Goal: Use online tool/utility: Utilize a website feature to perform a specific function

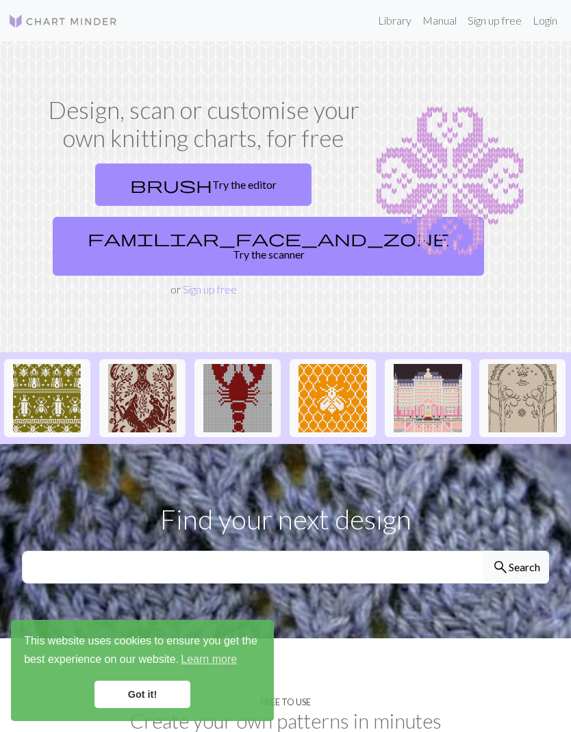
click at [234, 182] on link "brush Try the editor" at bounding box center [203, 185] width 216 height 42
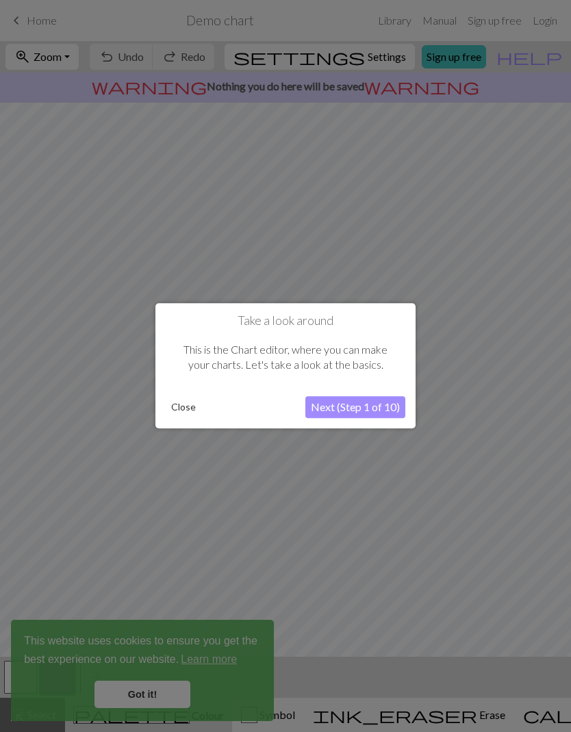
click at [378, 402] on button "Next (Step 1 of 10)" at bounding box center [355, 408] width 100 height 22
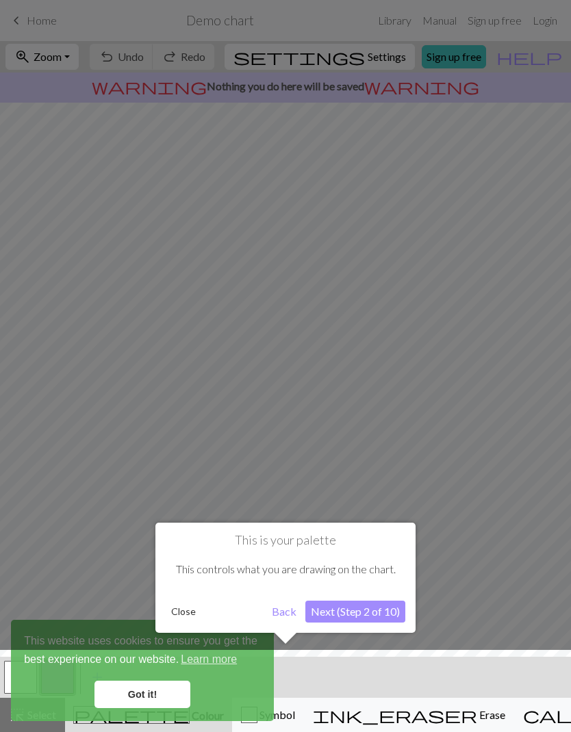
click at [377, 613] on button "Next (Step 2 of 10)" at bounding box center [355, 612] width 100 height 22
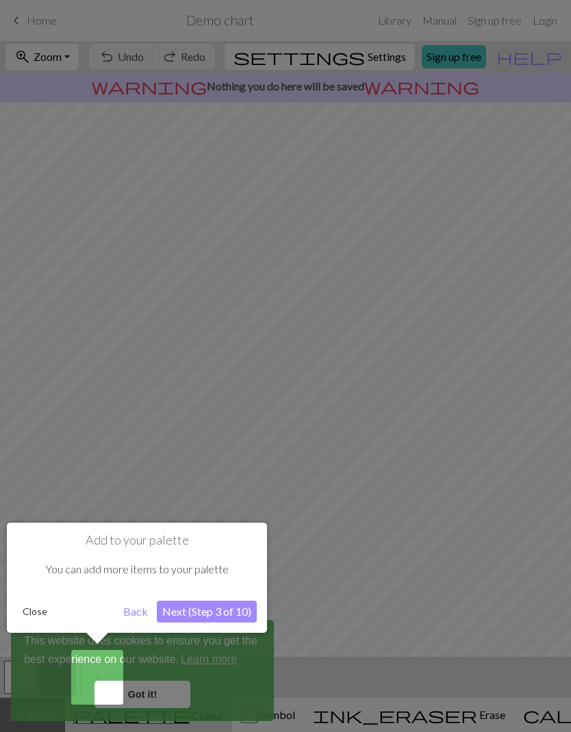
click at [233, 613] on button "Next (Step 3 of 10)" at bounding box center [207, 612] width 100 height 22
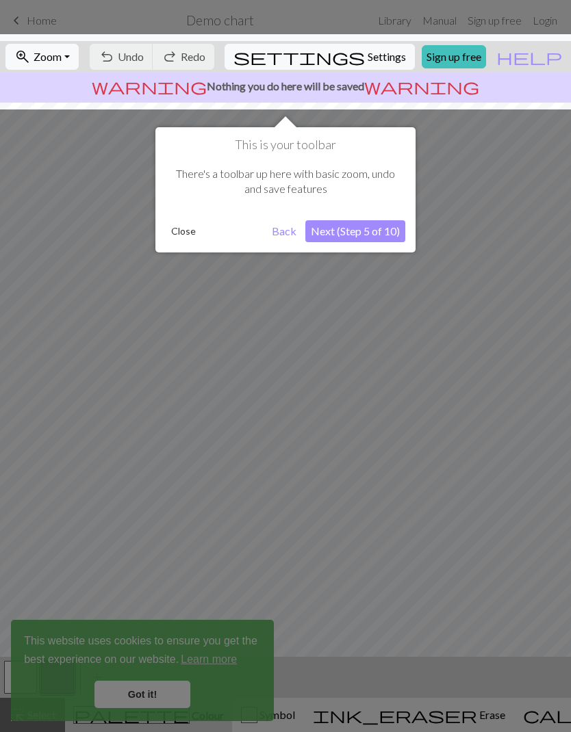
click at [380, 232] on button "Next (Step 5 of 10)" at bounding box center [355, 231] width 100 height 22
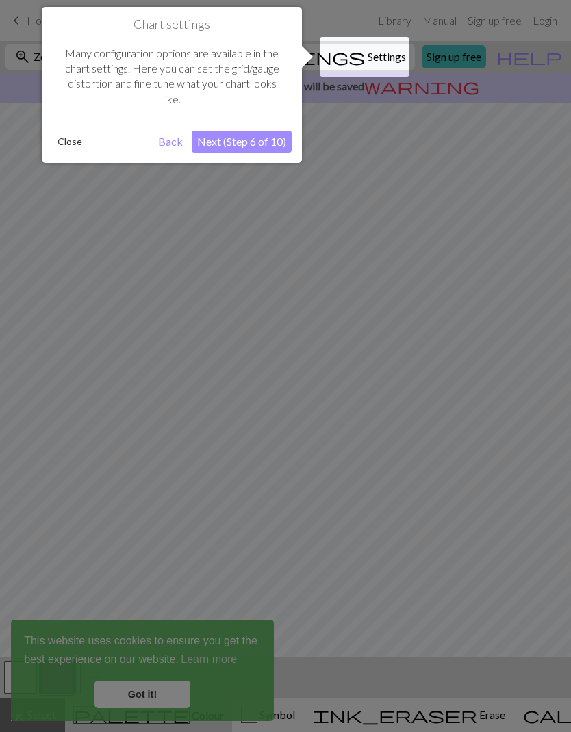
click at [242, 137] on button "Next (Step 6 of 10)" at bounding box center [242, 142] width 100 height 22
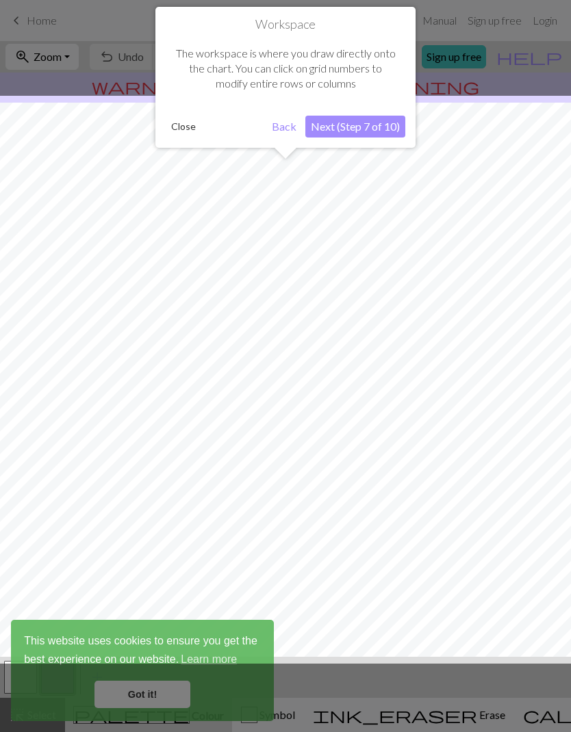
click at [377, 121] on button "Next (Step 7 of 10)" at bounding box center [355, 127] width 100 height 22
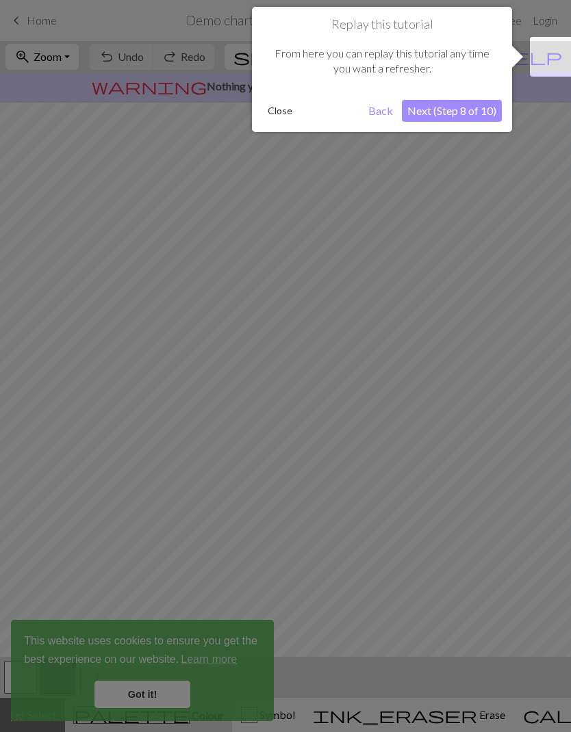
click at [449, 107] on button "Next (Step 8 of 10)" at bounding box center [452, 111] width 100 height 22
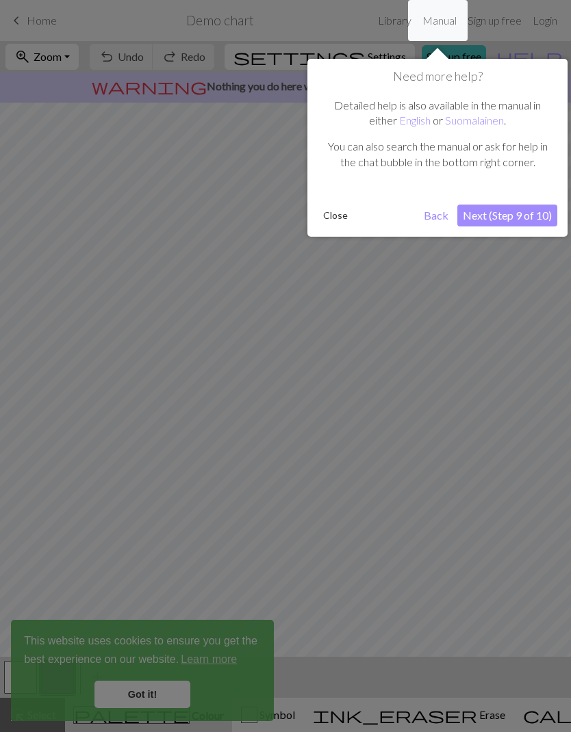
click at [506, 206] on button "Next (Step 9 of 10)" at bounding box center [507, 216] width 100 height 22
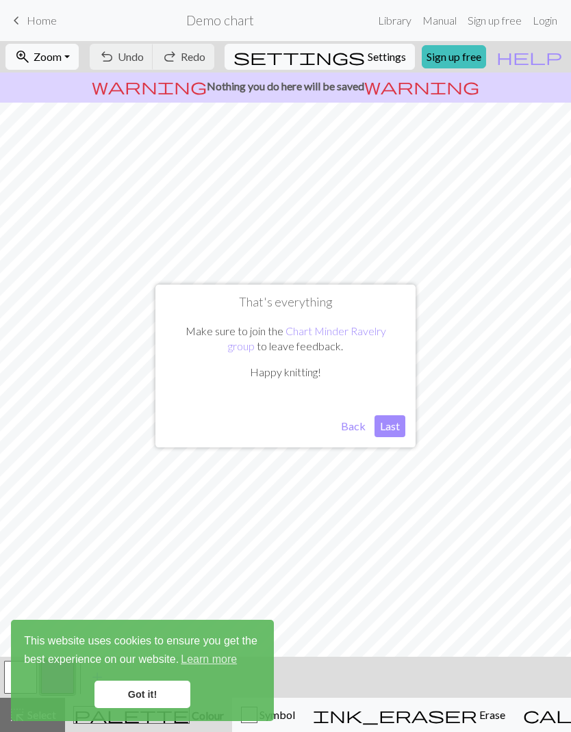
click at [394, 420] on button "Last" at bounding box center [389, 427] width 31 height 22
click at [144, 55] on span "Undo" at bounding box center [131, 56] width 26 height 13
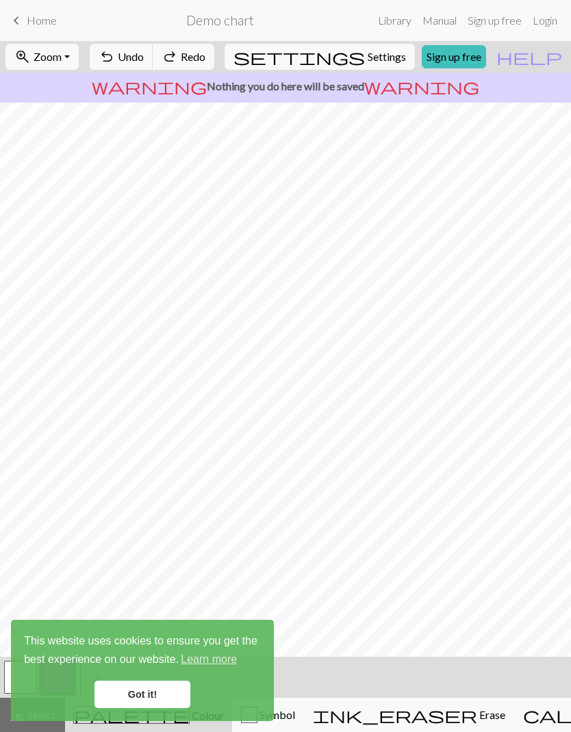
click at [144, 55] on span "Undo" at bounding box center [131, 56] width 26 height 13
click at [144, 62] on span "Undo" at bounding box center [131, 56] width 26 height 13
click at [153, 65] on button "undo Undo Undo" at bounding box center [122, 57] width 64 height 26
click at [153, 64] on button "undo Undo Undo" at bounding box center [122, 57] width 64 height 26
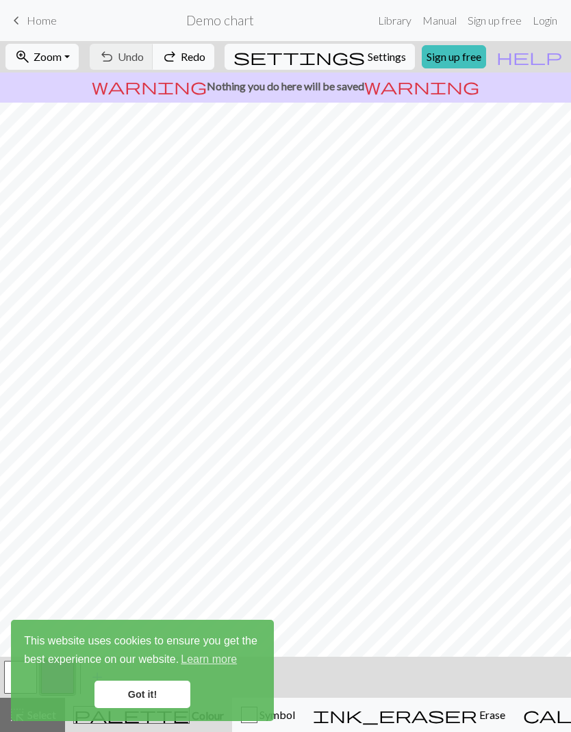
click at [187, 68] on div "undo Undo Undo redo Redo Redo" at bounding box center [152, 56] width 133 height 31
click at [162, 694] on link "Got it!" at bounding box center [142, 694] width 96 height 27
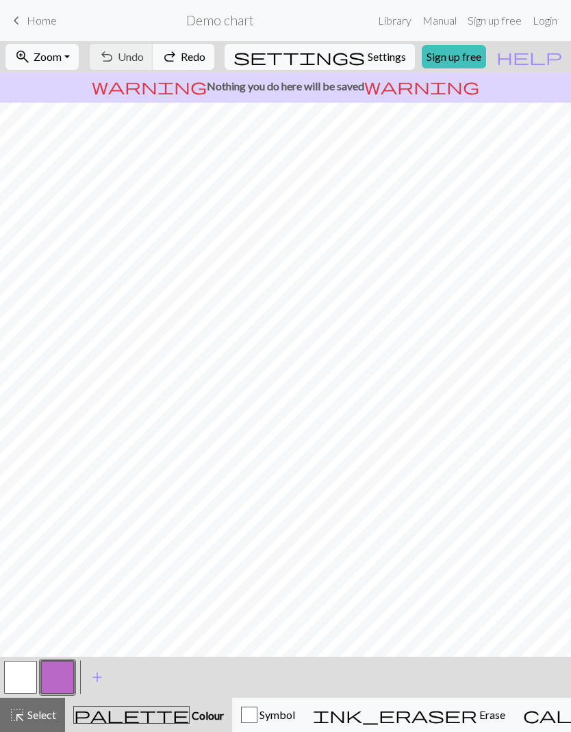
click at [29, 677] on button "button" at bounding box center [20, 677] width 33 height 33
click at [57, 685] on button "button" at bounding box center [57, 677] width 33 height 33
click at [68, 680] on button "button" at bounding box center [57, 677] width 33 height 33
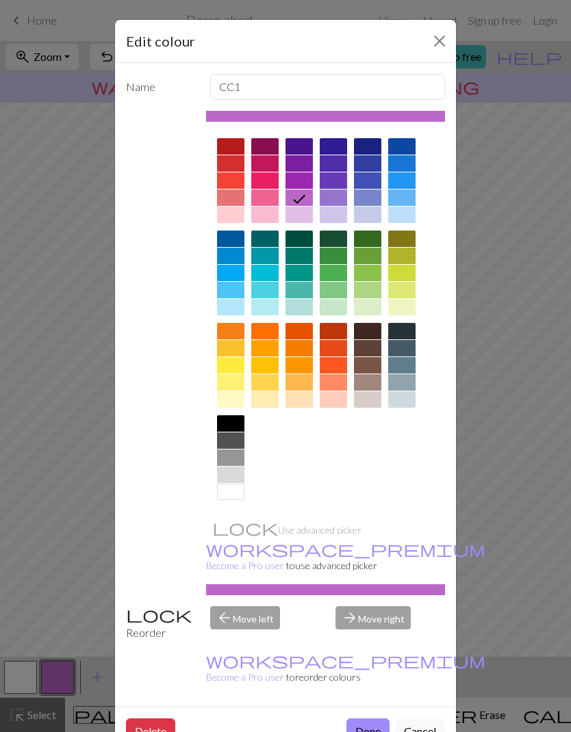
click at [237, 179] on div at bounding box center [230, 181] width 27 height 16
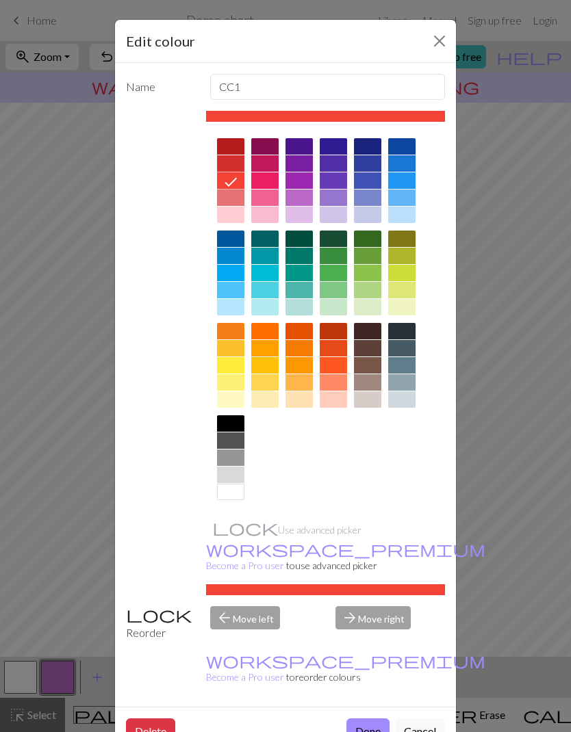
click at [230, 170] on div at bounding box center [230, 163] width 27 height 16
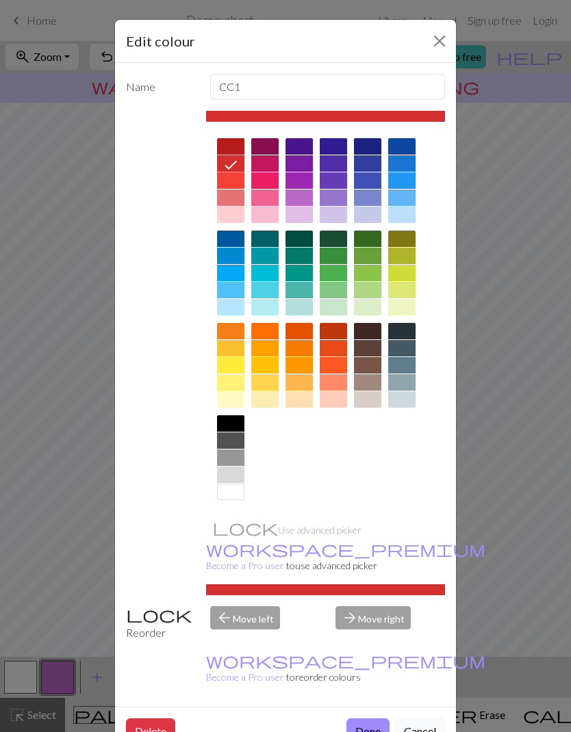
click at [370, 719] on button "Done" at bounding box center [367, 732] width 43 height 26
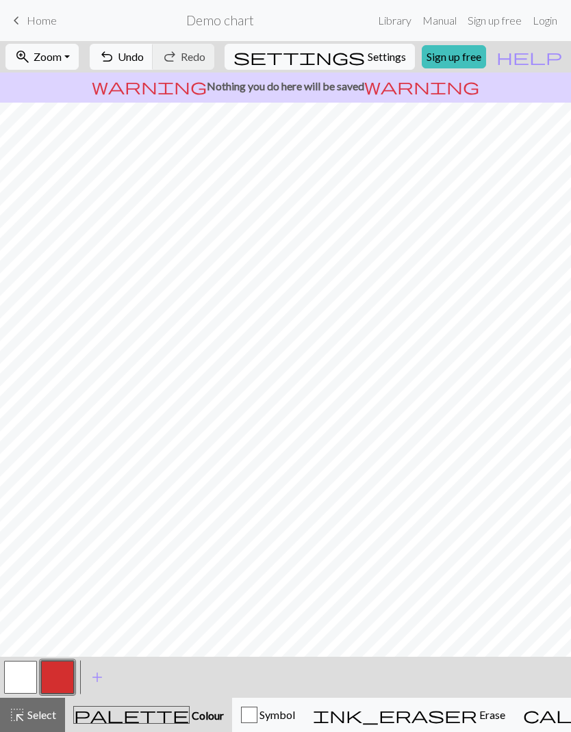
click at [144, 58] on span "Undo" at bounding box center [131, 56] width 26 height 13
click at [144, 59] on span "Undo" at bounding box center [131, 56] width 26 height 13
click at [25, 676] on button "button" at bounding box center [20, 677] width 33 height 33
click at [57, 680] on button "button" at bounding box center [57, 677] width 33 height 33
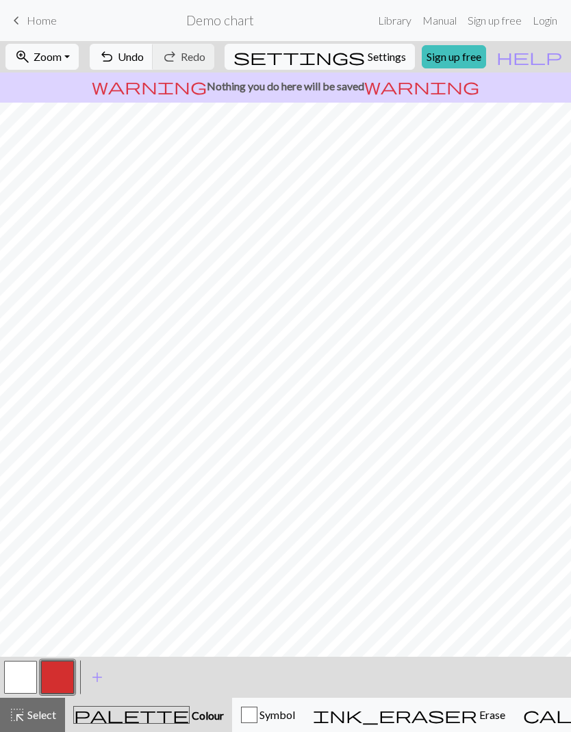
click at [55, 673] on button "button" at bounding box center [57, 677] width 33 height 33
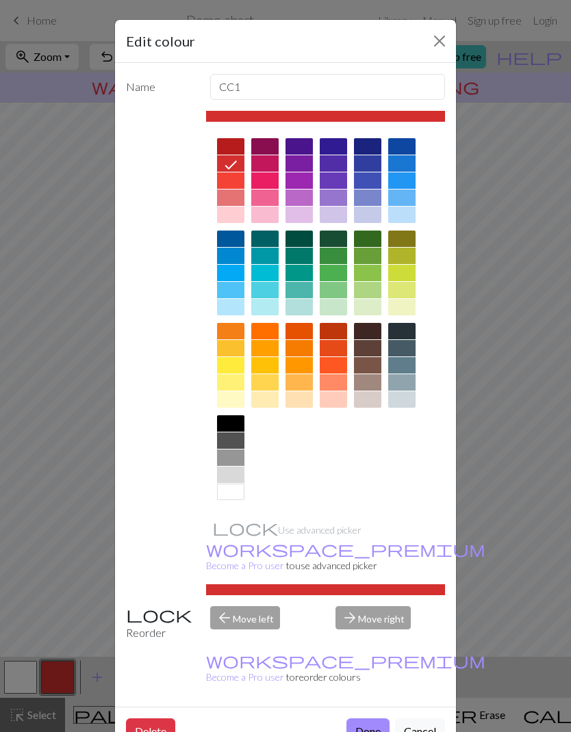
click at [340, 383] on div at bounding box center [333, 382] width 27 height 16
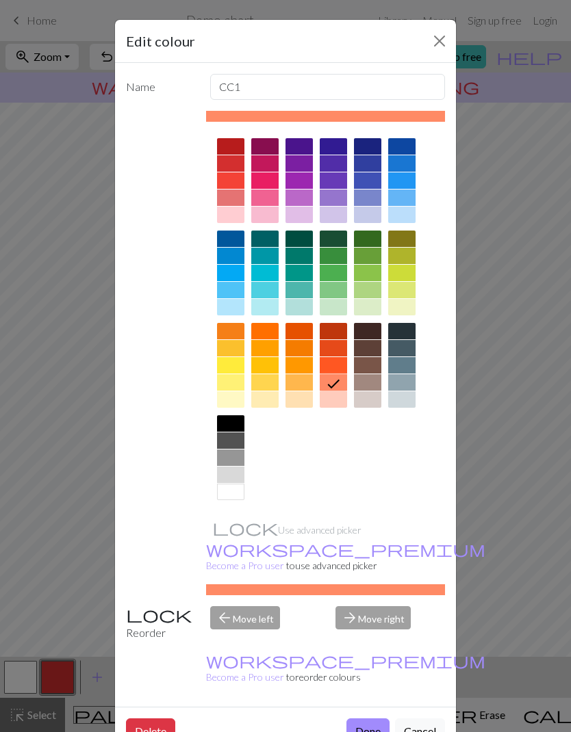
click at [371, 719] on button "Done" at bounding box center [367, 732] width 43 height 26
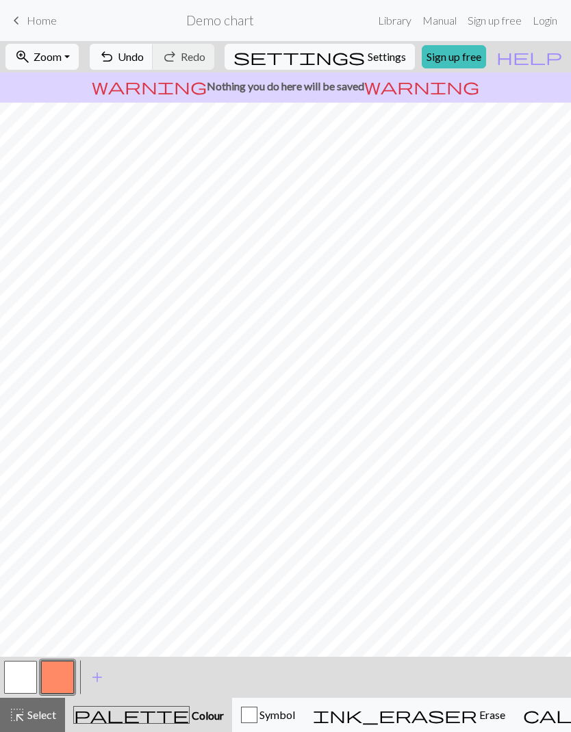
click at [14, 676] on button "button" at bounding box center [20, 677] width 33 height 33
click at [62, 676] on button "button" at bounding box center [57, 677] width 33 height 33
click at [57, 667] on button "button" at bounding box center [57, 677] width 33 height 33
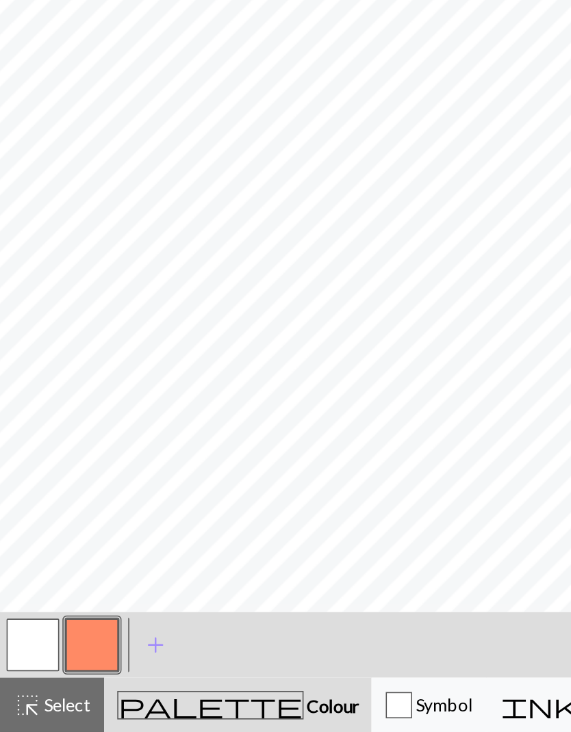
click at [62, 661] on button "button" at bounding box center [57, 677] width 33 height 33
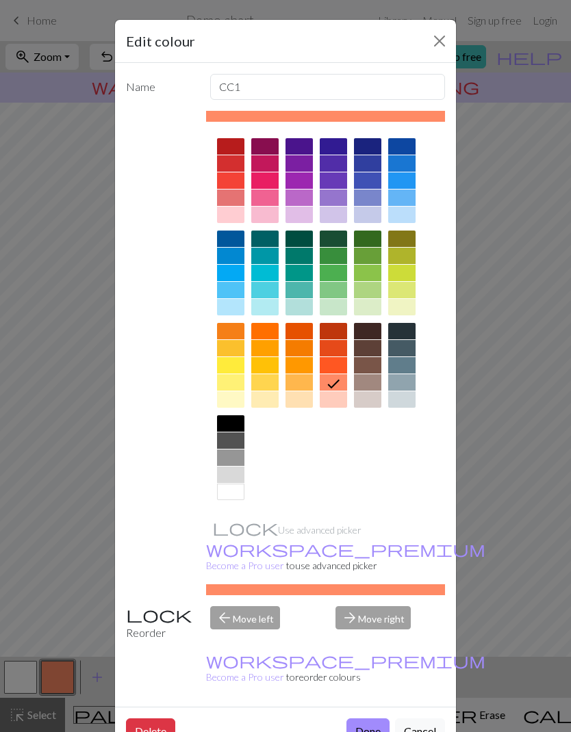
click at [338, 395] on div at bounding box center [333, 400] width 27 height 16
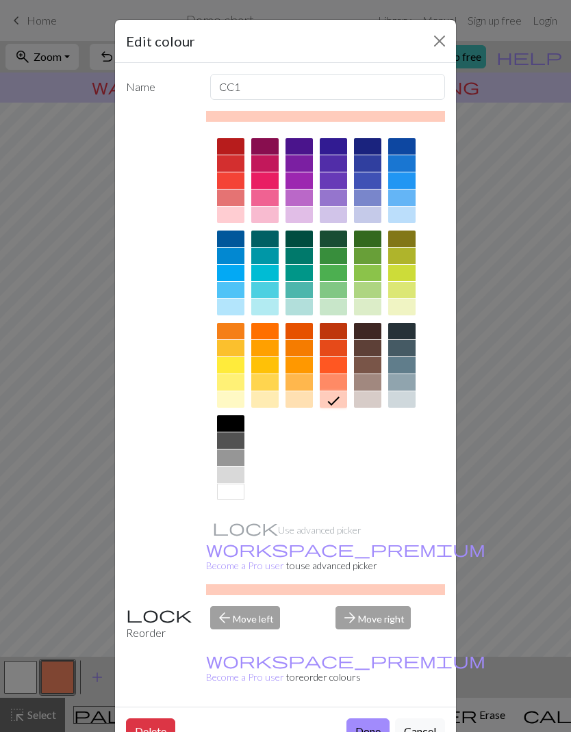
click at [374, 719] on button "Done" at bounding box center [367, 732] width 43 height 26
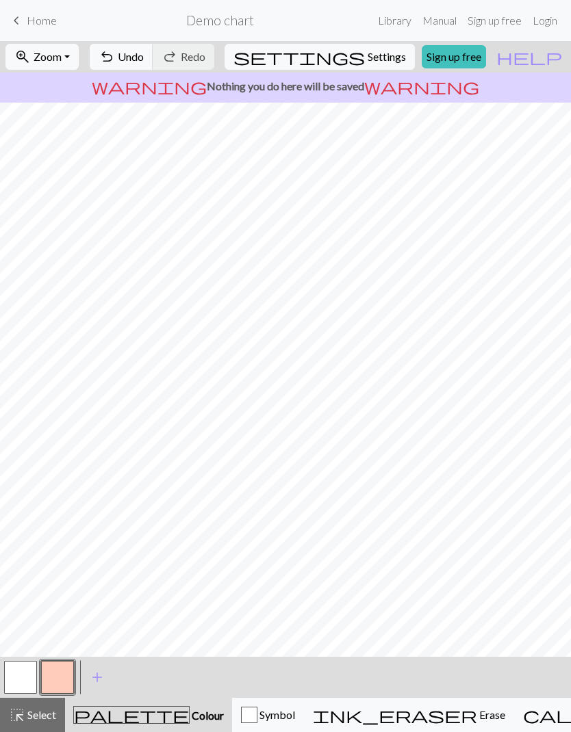
click at [54, 682] on button "button" at bounding box center [57, 677] width 33 height 33
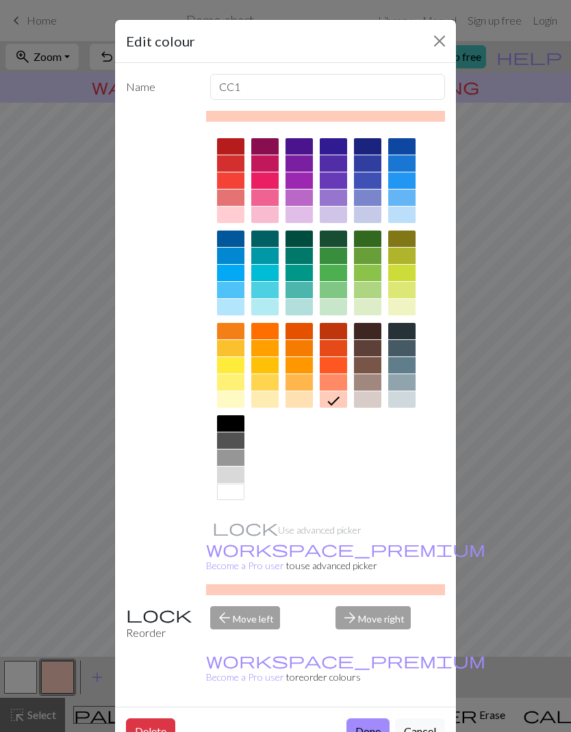
click at [60, 672] on div "Edit colour Name CC1 Use advanced picker workspace_premium Become a Pro user to…" at bounding box center [285, 366] width 571 height 732
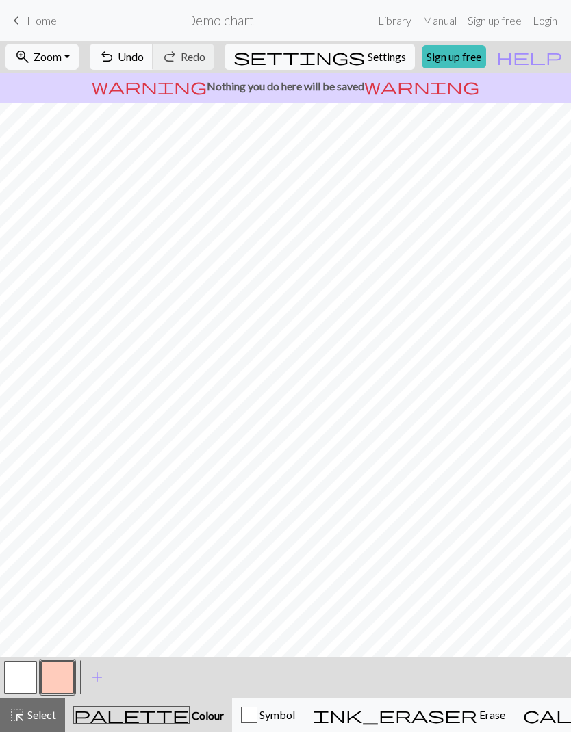
click at [60, 674] on button "button" at bounding box center [57, 677] width 33 height 33
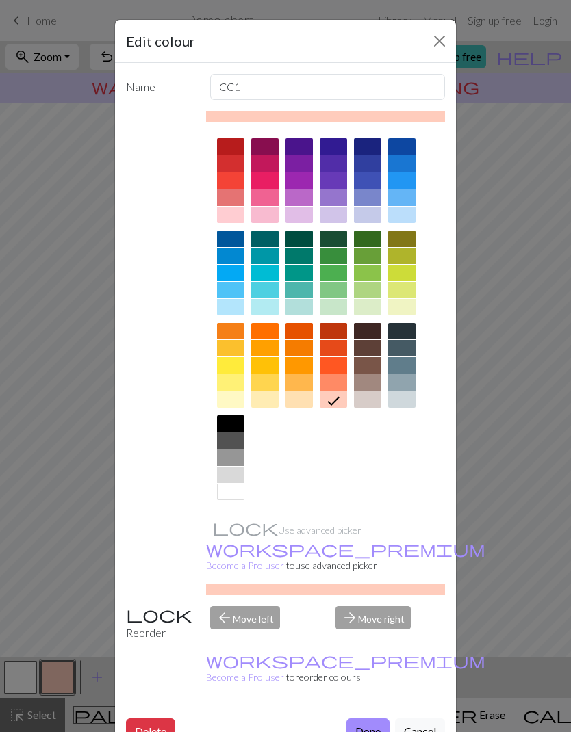
click at [331, 385] on div at bounding box center [333, 382] width 27 height 16
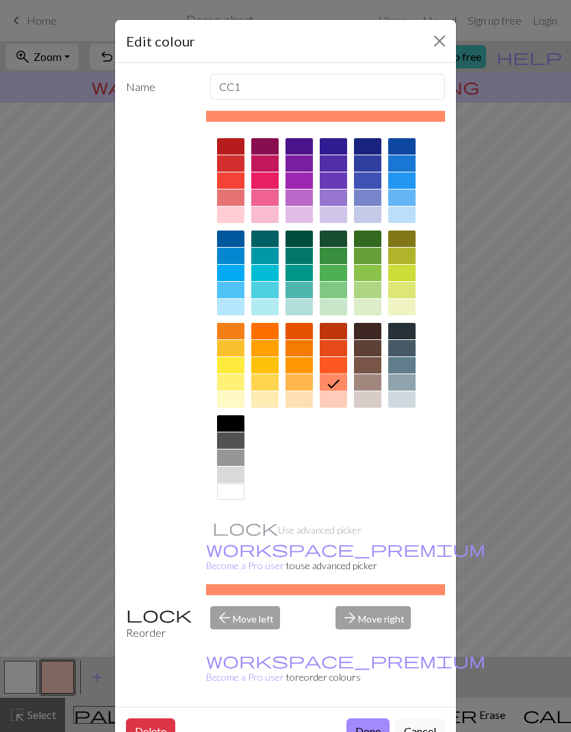
click at [374, 719] on button "Done" at bounding box center [367, 732] width 43 height 26
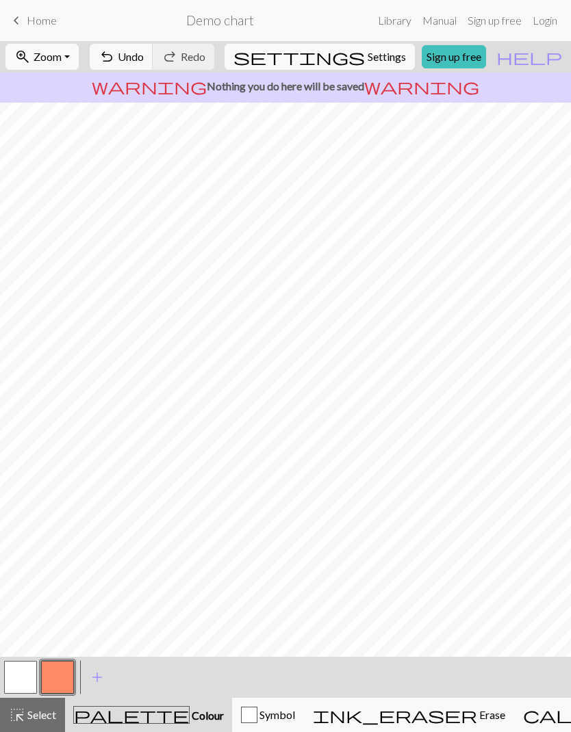
click at [96, 678] on span "add" at bounding box center [97, 677] width 16 height 19
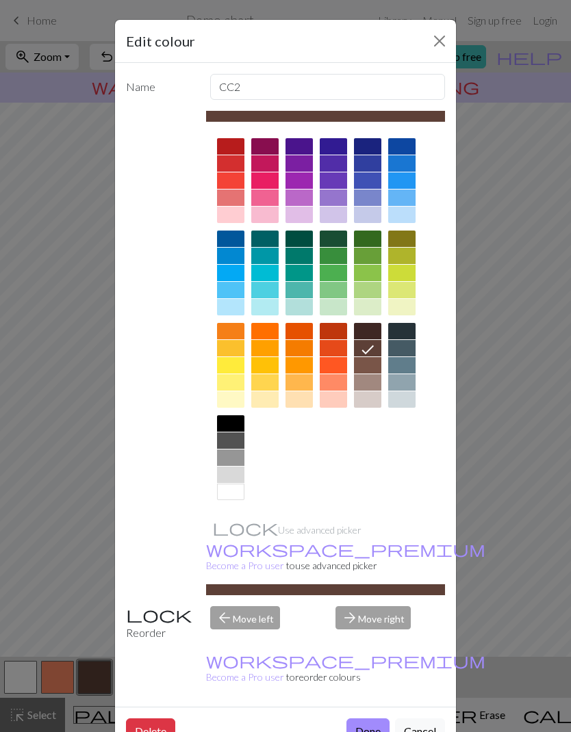
click at [335, 400] on div at bounding box center [333, 400] width 27 height 16
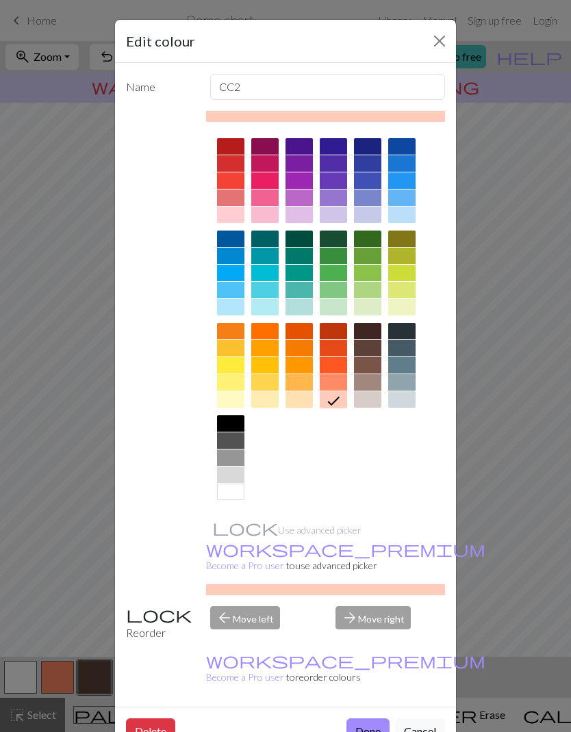
click at [376, 719] on button "Done" at bounding box center [367, 732] width 43 height 26
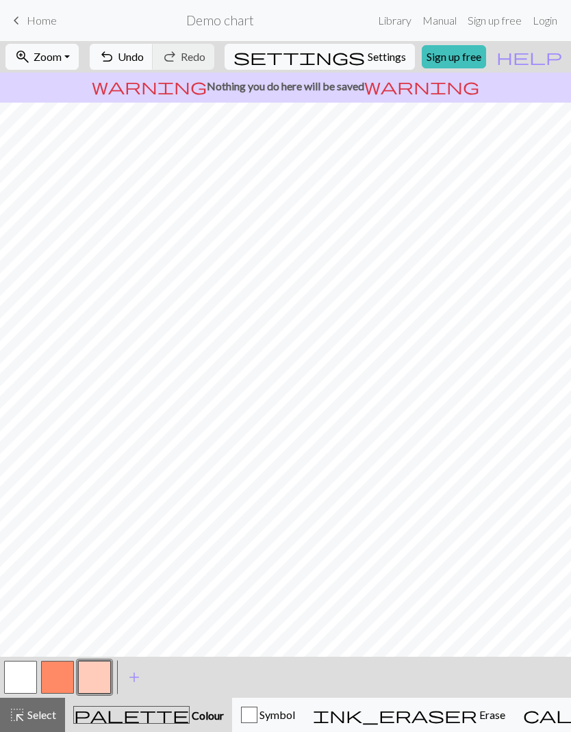
click at [59, 683] on button "button" at bounding box center [57, 677] width 33 height 33
click at [95, 673] on button "button" at bounding box center [94, 677] width 33 height 33
click at [94, 673] on button "button" at bounding box center [94, 677] width 33 height 33
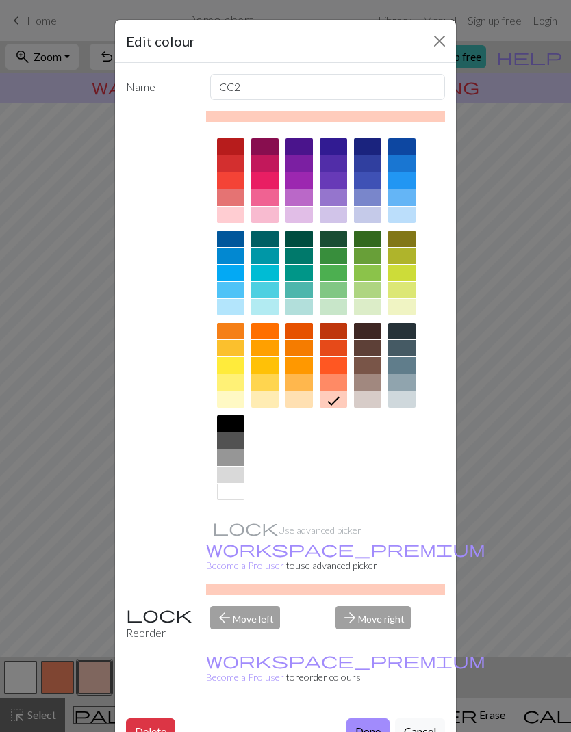
click at [370, 719] on button "Done" at bounding box center [367, 732] width 43 height 26
click at [370, 686] on div "< > add Add a colour" at bounding box center [285, 677] width 571 height 41
click at [368, 688] on div "< > add Add a colour" at bounding box center [285, 677] width 571 height 41
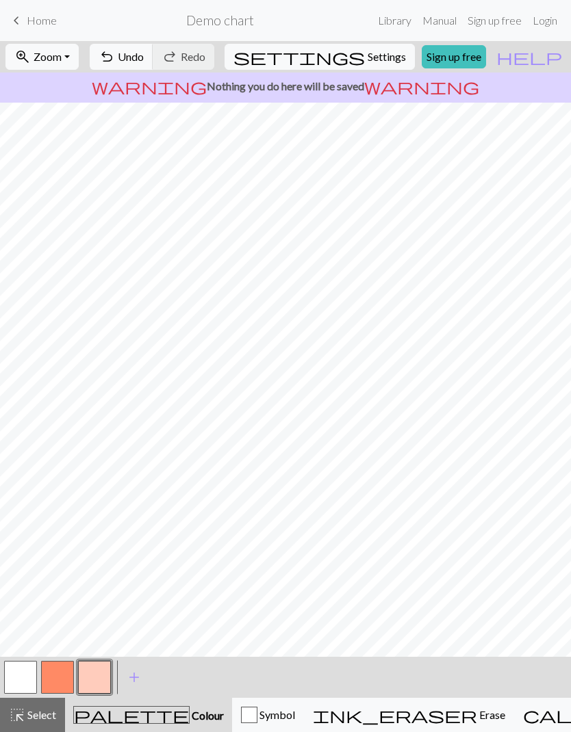
click at [58, 677] on button "button" at bounding box center [57, 677] width 33 height 33
click at [97, 678] on button "button" at bounding box center [94, 677] width 33 height 33
click at [92, 678] on button "button" at bounding box center [94, 677] width 33 height 33
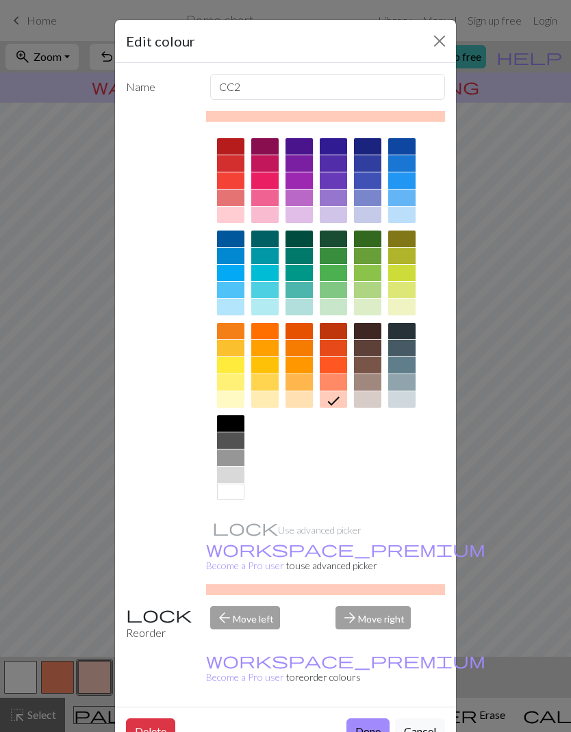
click at [372, 275] on div at bounding box center [367, 273] width 27 height 16
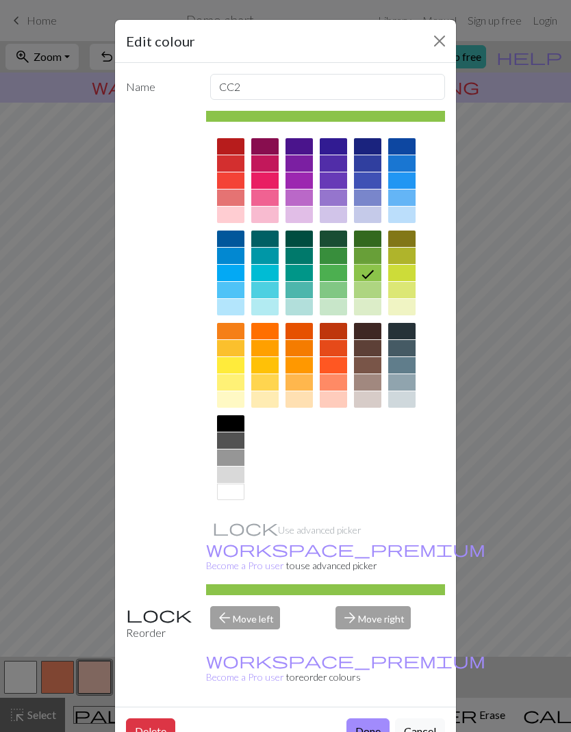
click at [51, 630] on div "Edit colour Name CC2 Use advanced picker workspace_premium Become a Pro user to…" at bounding box center [285, 366] width 571 height 732
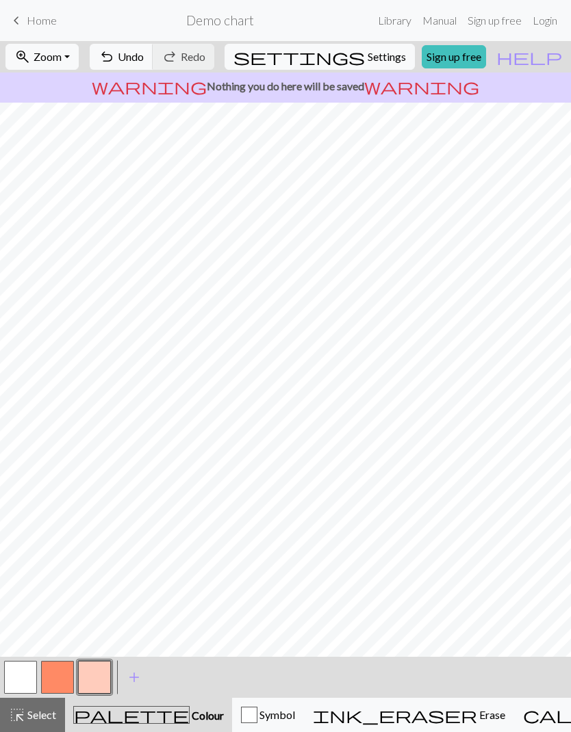
click at [136, 679] on span "add" at bounding box center [134, 677] width 16 height 19
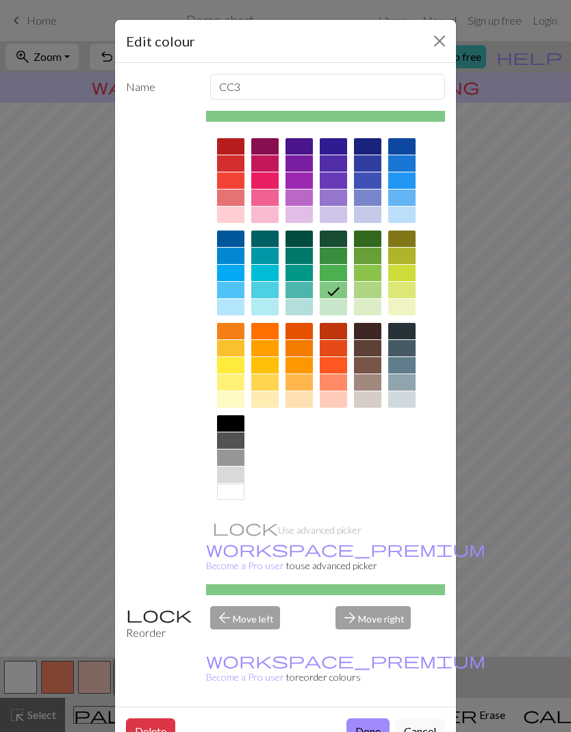
click at [372, 271] on div at bounding box center [367, 273] width 27 height 16
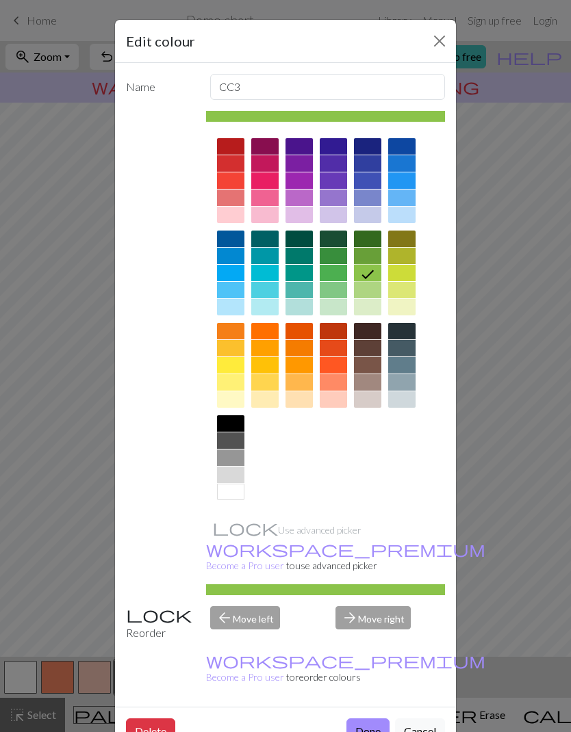
click at [371, 719] on button "Done" at bounding box center [367, 732] width 43 height 26
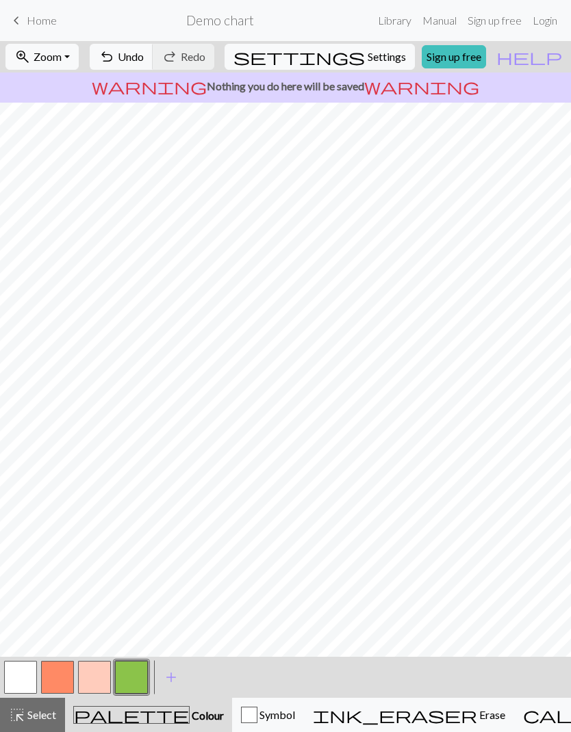
click at [14, 677] on button "button" at bounding box center [20, 677] width 33 height 33
